Goal: Information Seeking & Learning: Learn about a topic

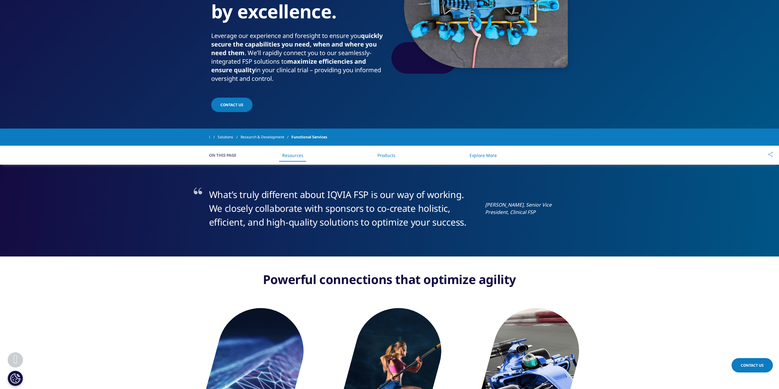
scroll to position [31, 0]
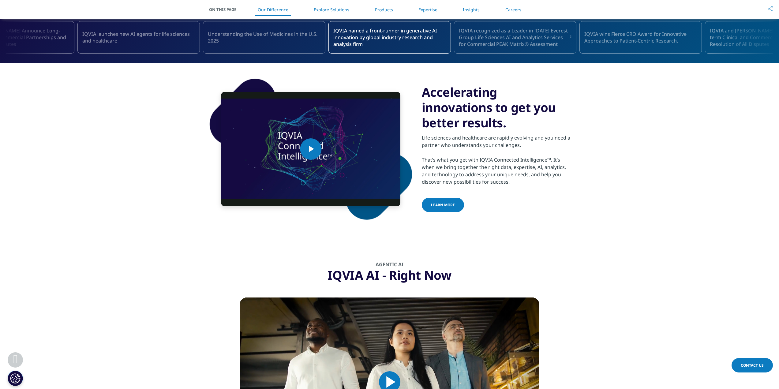
scroll to position [213, 0]
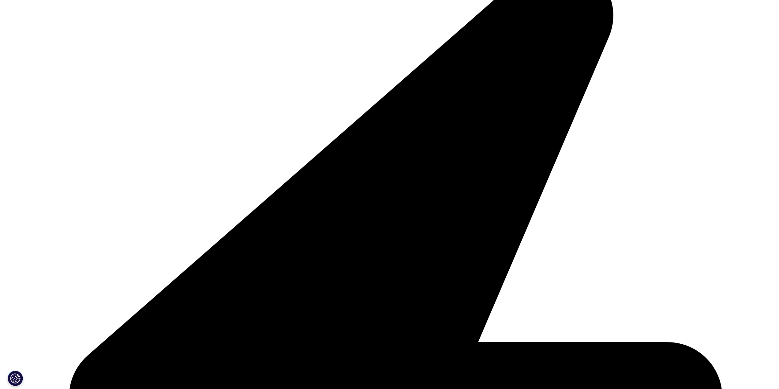
scroll to position [1254, 0]
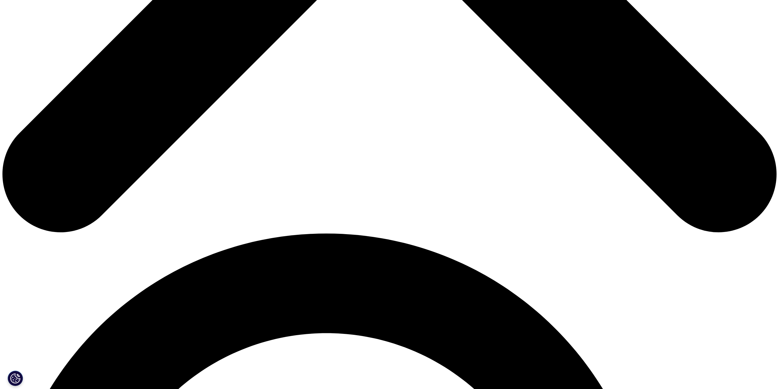
scroll to position [551, 0]
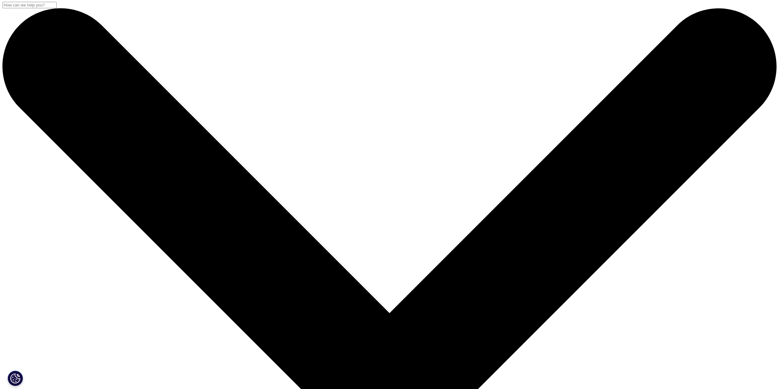
scroll to position [0, 0]
